Goal: Information Seeking & Learning: Learn about a topic

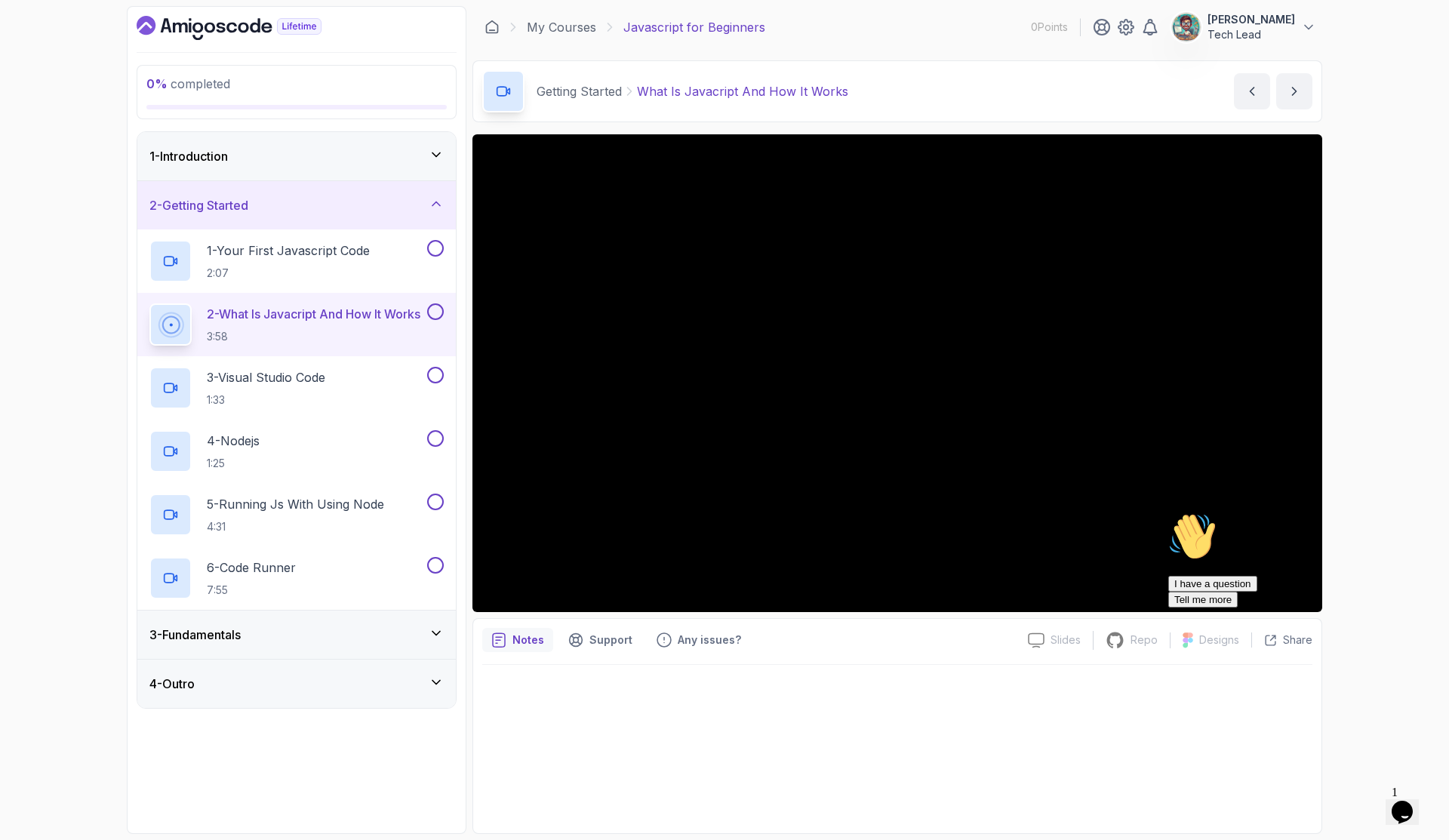
click at [1168, 512] on icon "Chat attention grabber" at bounding box center [1168, 512] width 0 height 0
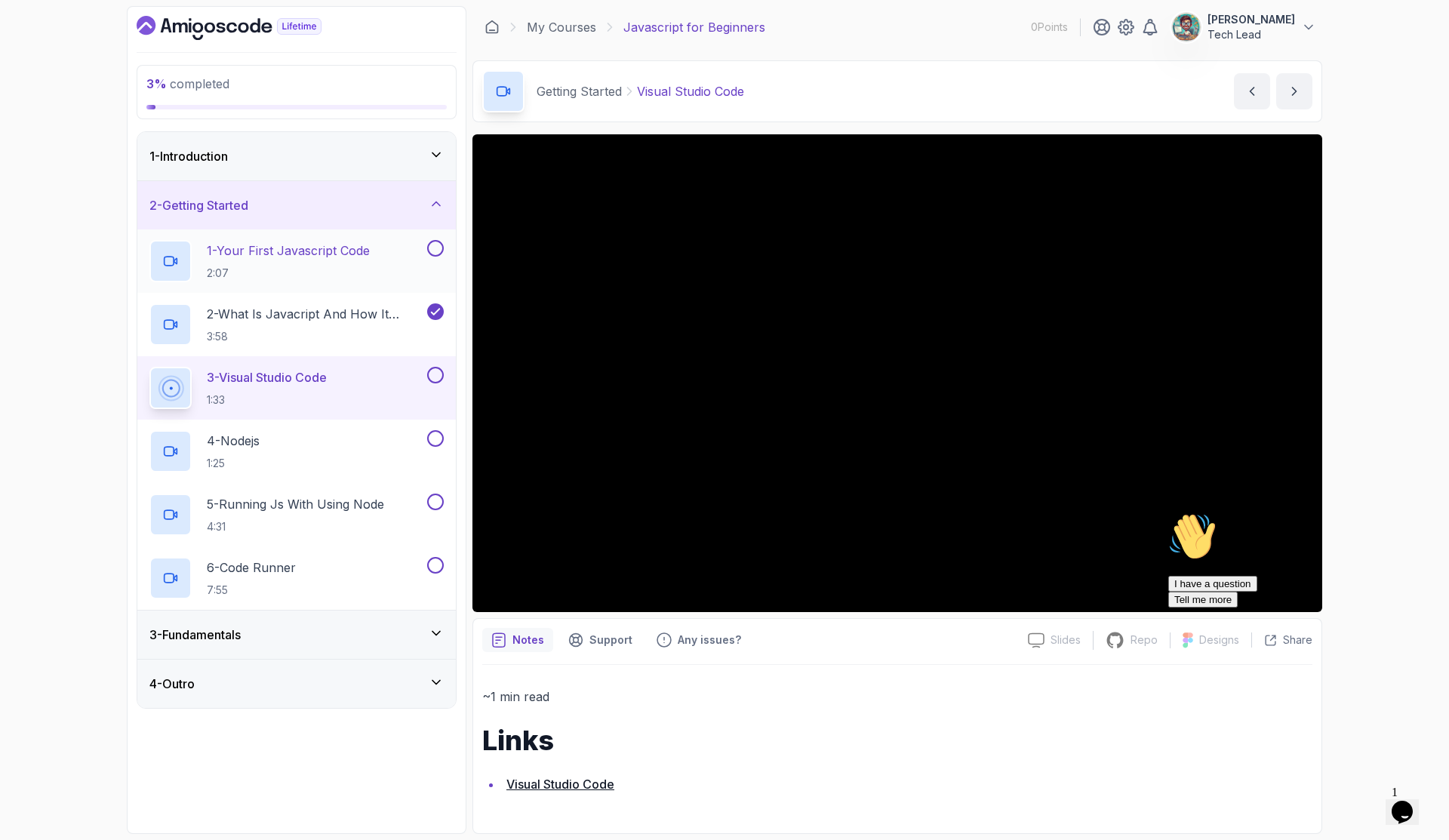
click at [342, 240] on div "1 - Your First Javascript Code 2:07" at bounding box center [286, 260] width 274 height 42
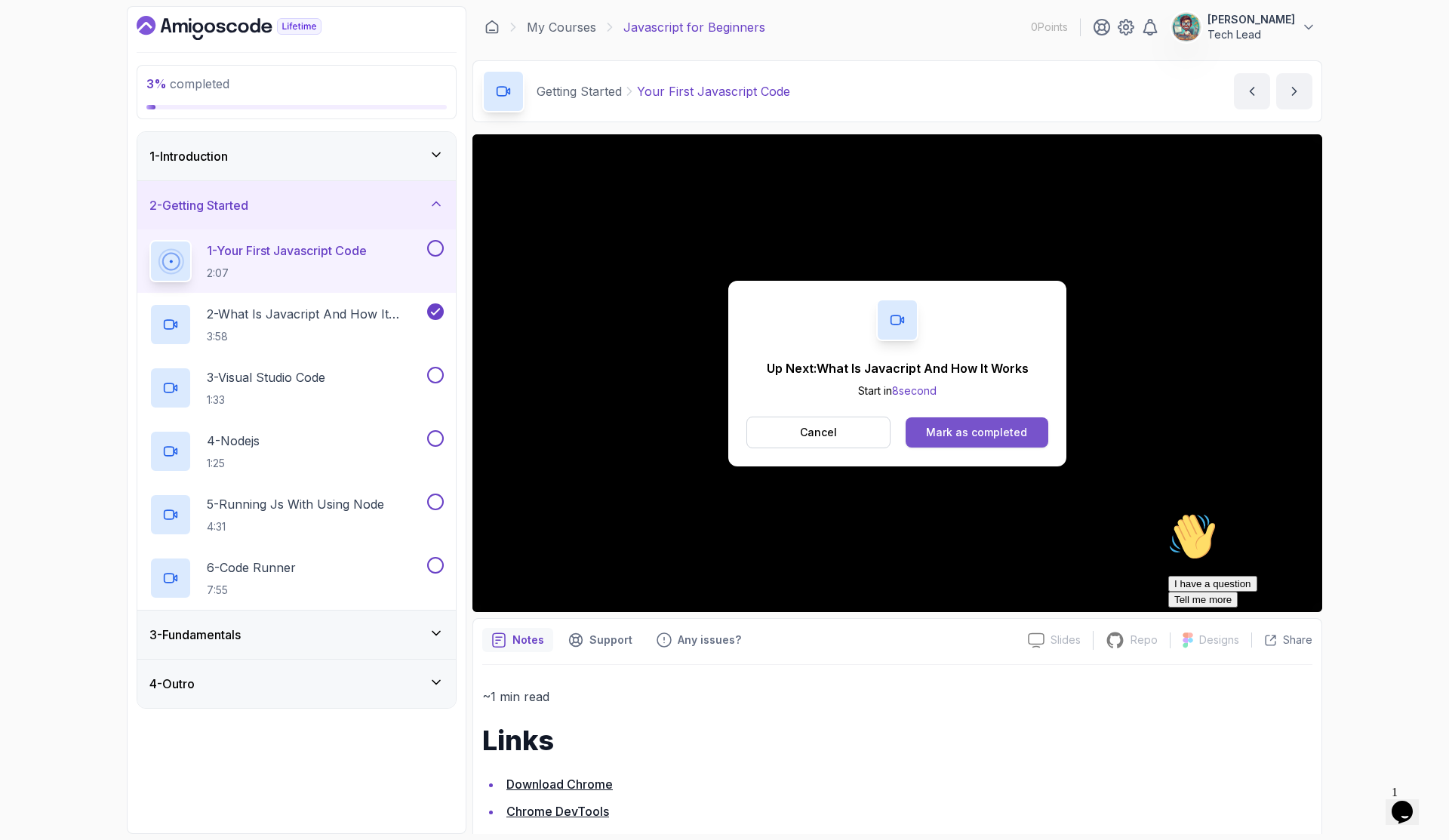
click at [967, 427] on div "Mark as completed" at bounding box center [976, 432] width 101 height 15
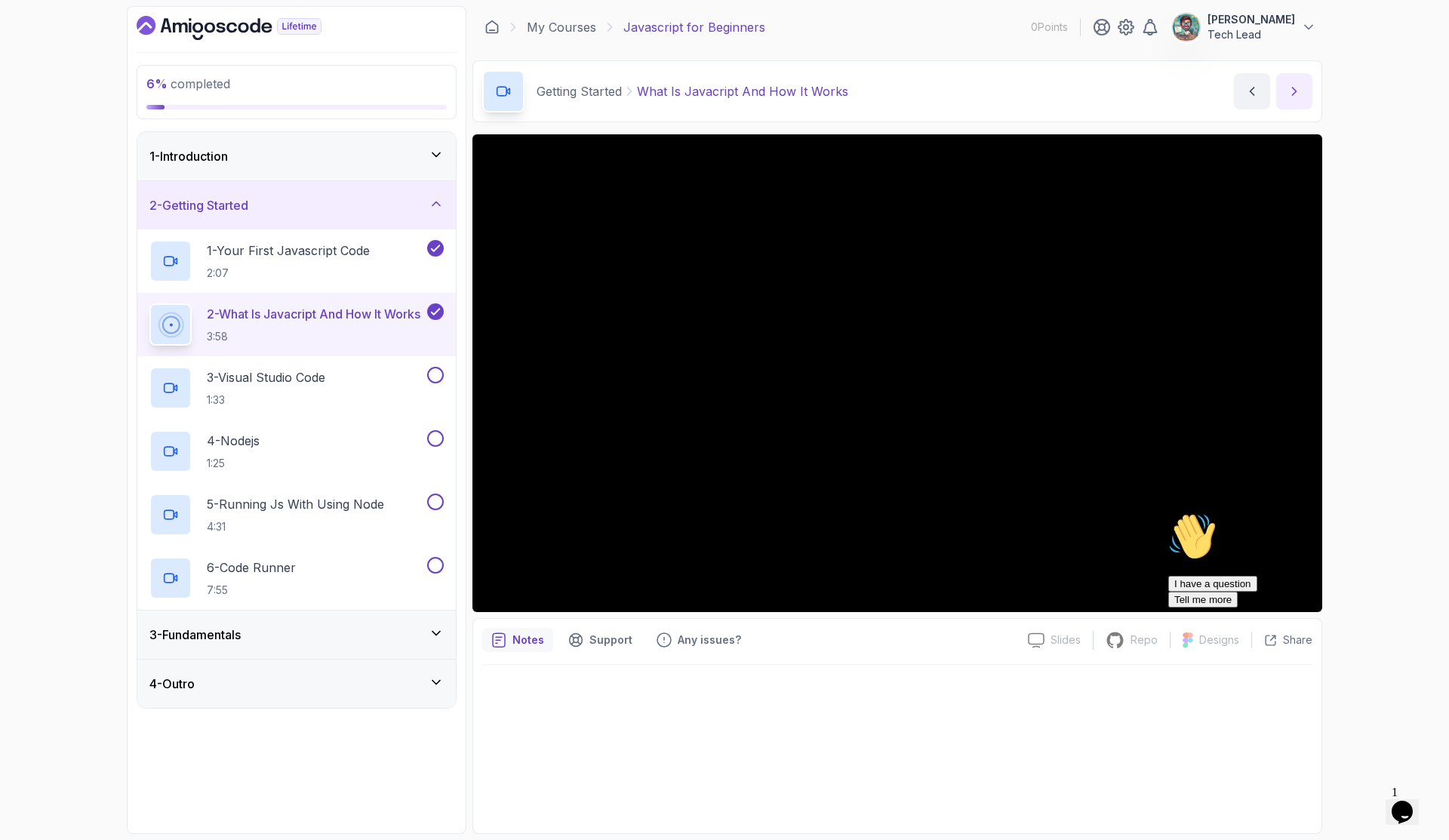
click at [1292, 92] on icon "next content" at bounding box center [1293, 91] width 15 height 15
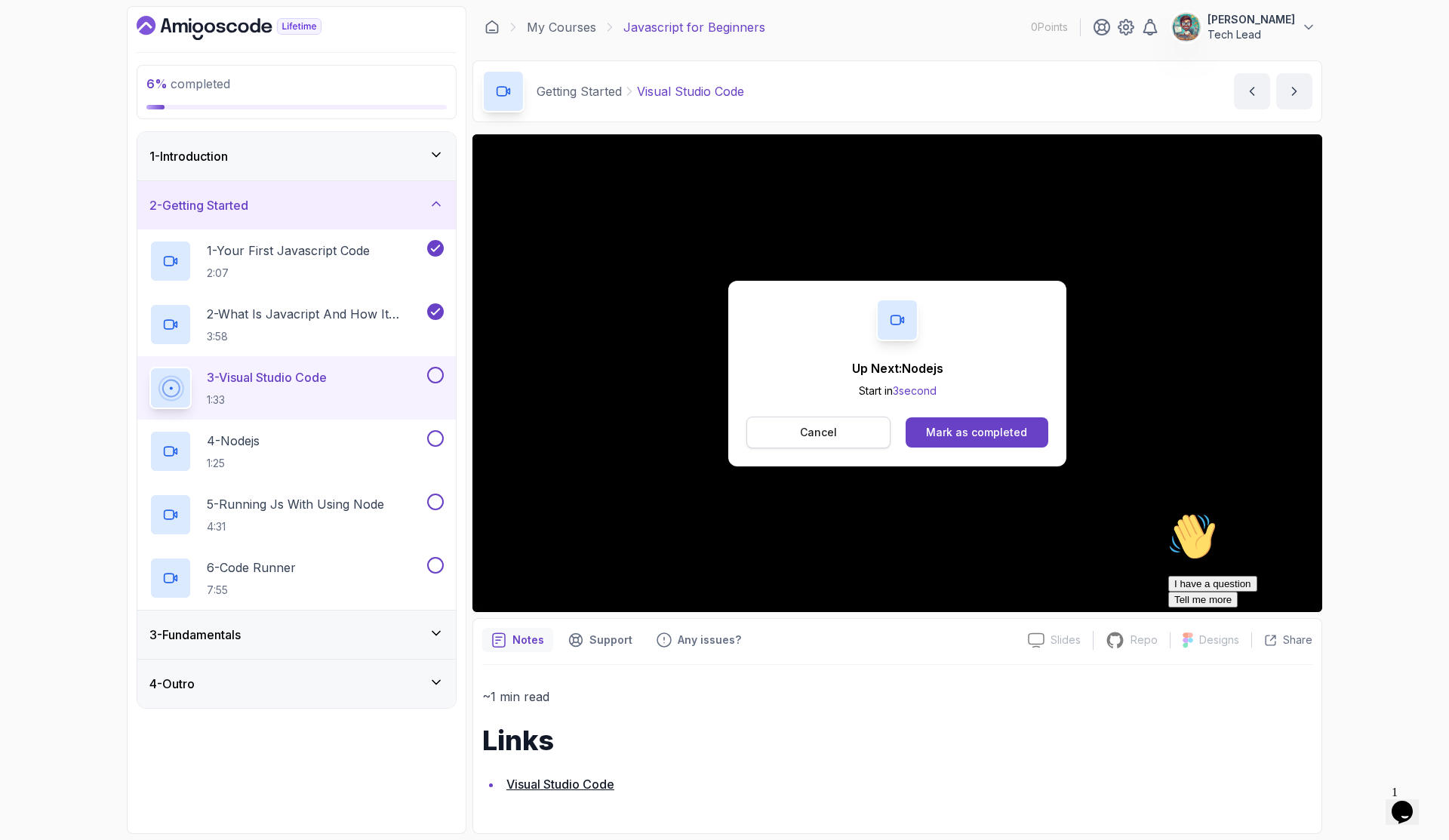
click at [805, 431] on p "Cancel" at bounding box center [817, 432] width 37 height 15
click at [991, 434] on div "Mark as completed" at bounding box center [976, 432] width 101 height 15
